Goal: Task Accomplishment & Management: Use online tool/utility

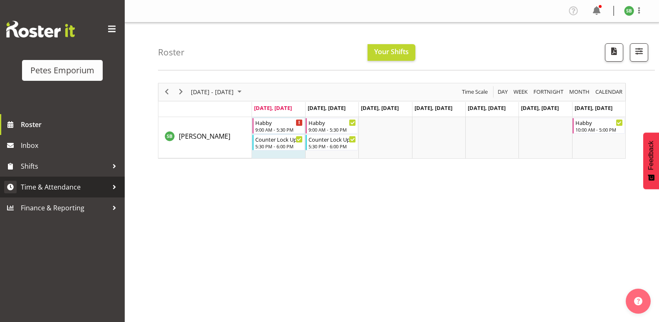
click at [56, 186] on span "Time & Attendance" at bounding box center [64, 187] width 87 height 12
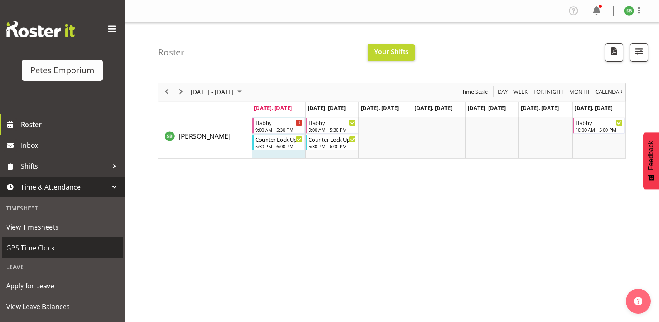
click at [33, 246] on span "GPS Time Clock" at bounding box center [62, 247] width 112 height 12
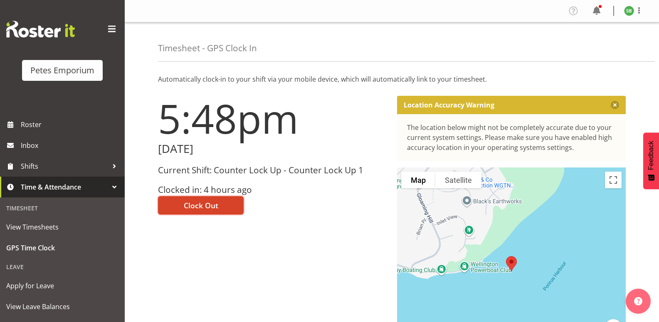
click at [204, 205] on span "Clock Out" at bounding box center [201, 205] width 35 height 11
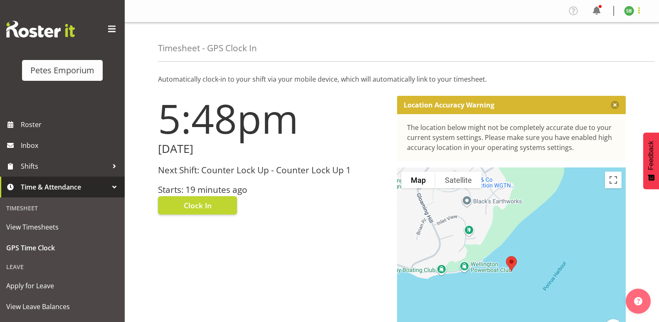
click at [637, 9] on span at bounding box center [639, 10] width 10 height 10
click at [585, 51] on link "Log Out" at bounding box center [605, 43] width 80 height 15
